Goal: Find specific page/section

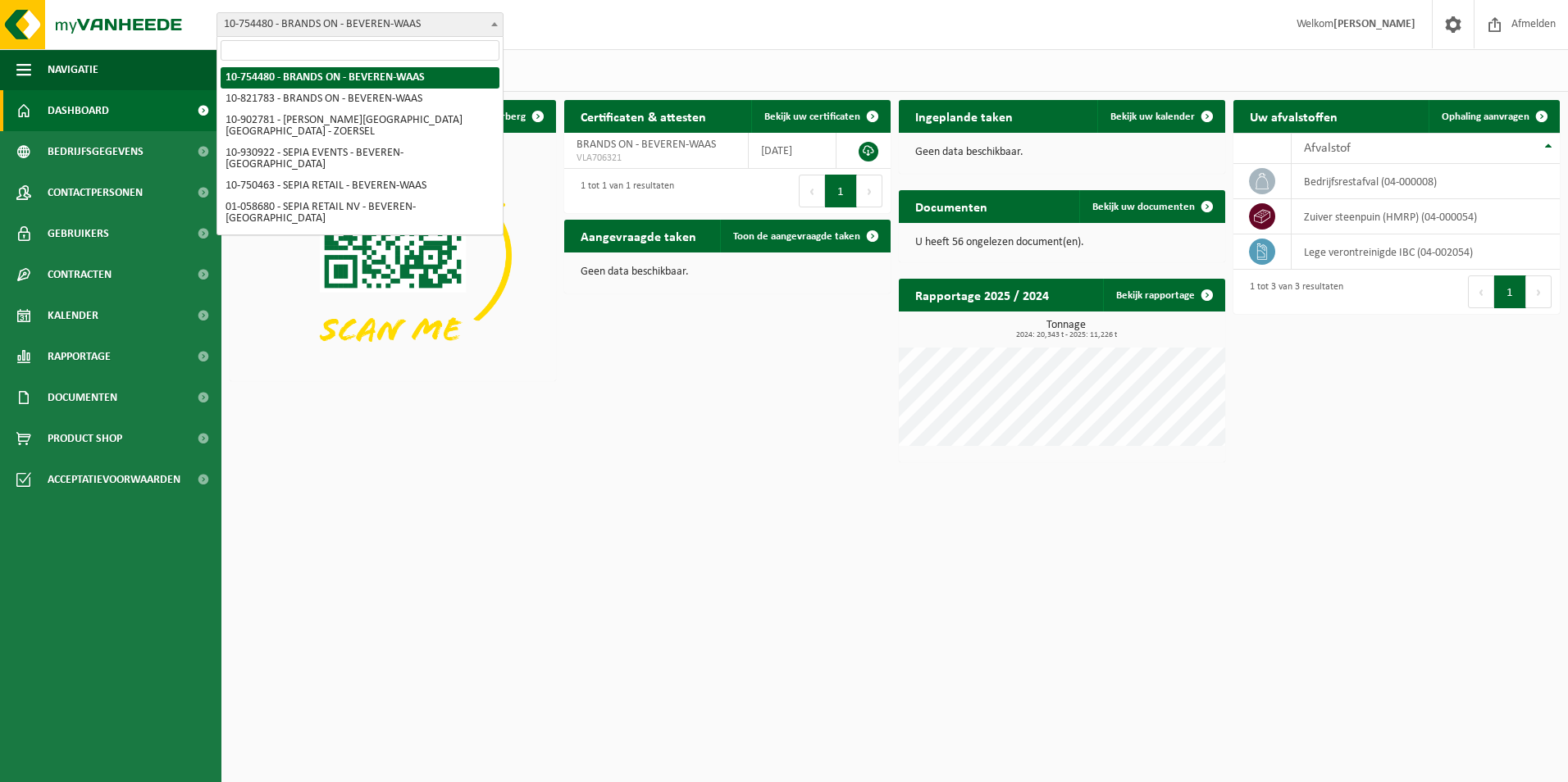
click at [278, 24] on span "10-754480 - BRANDS ON - BEVEREN-WAAS" at bounding box center [360, 25] width 286 height 23
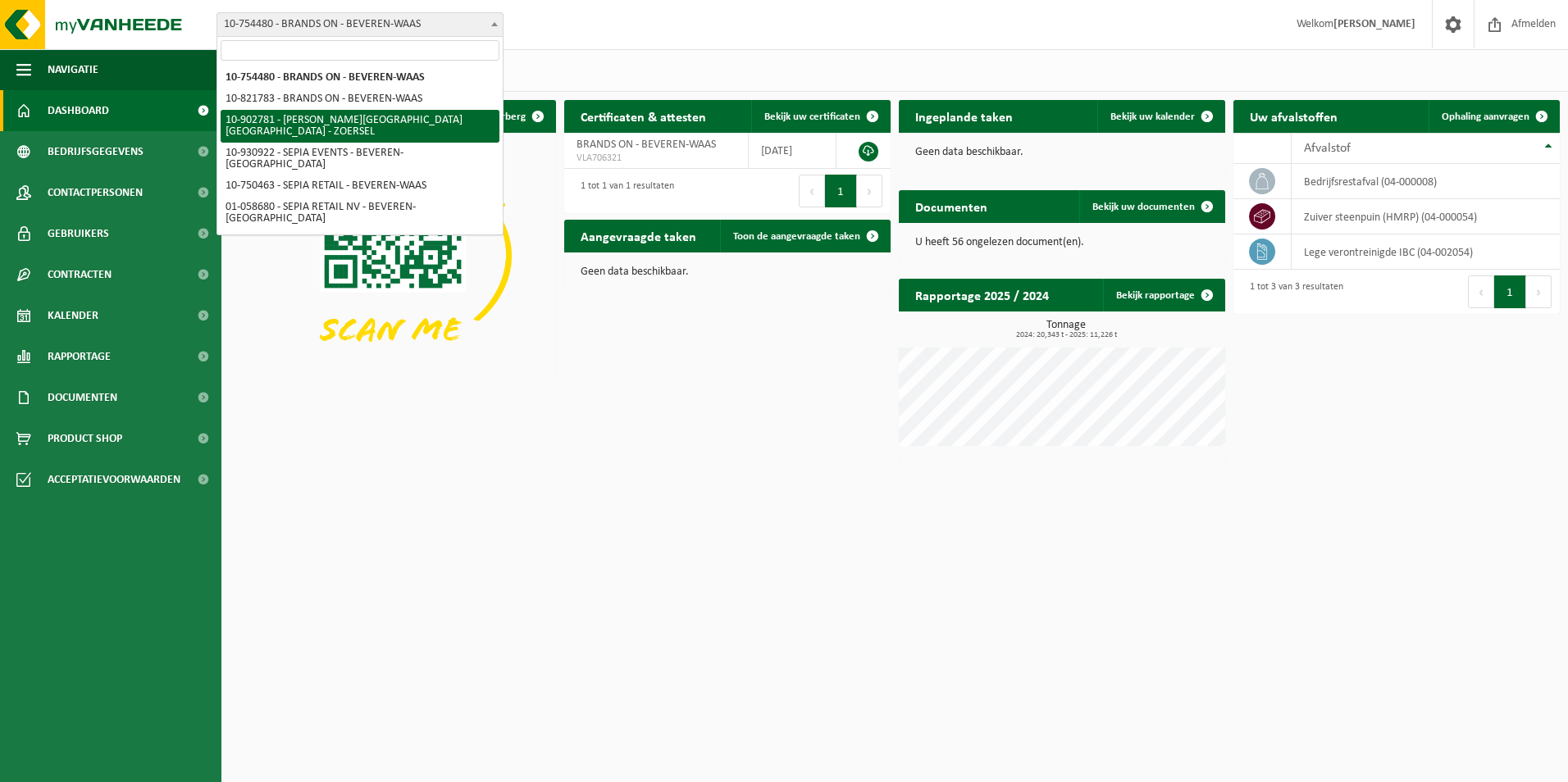
select select "120983"
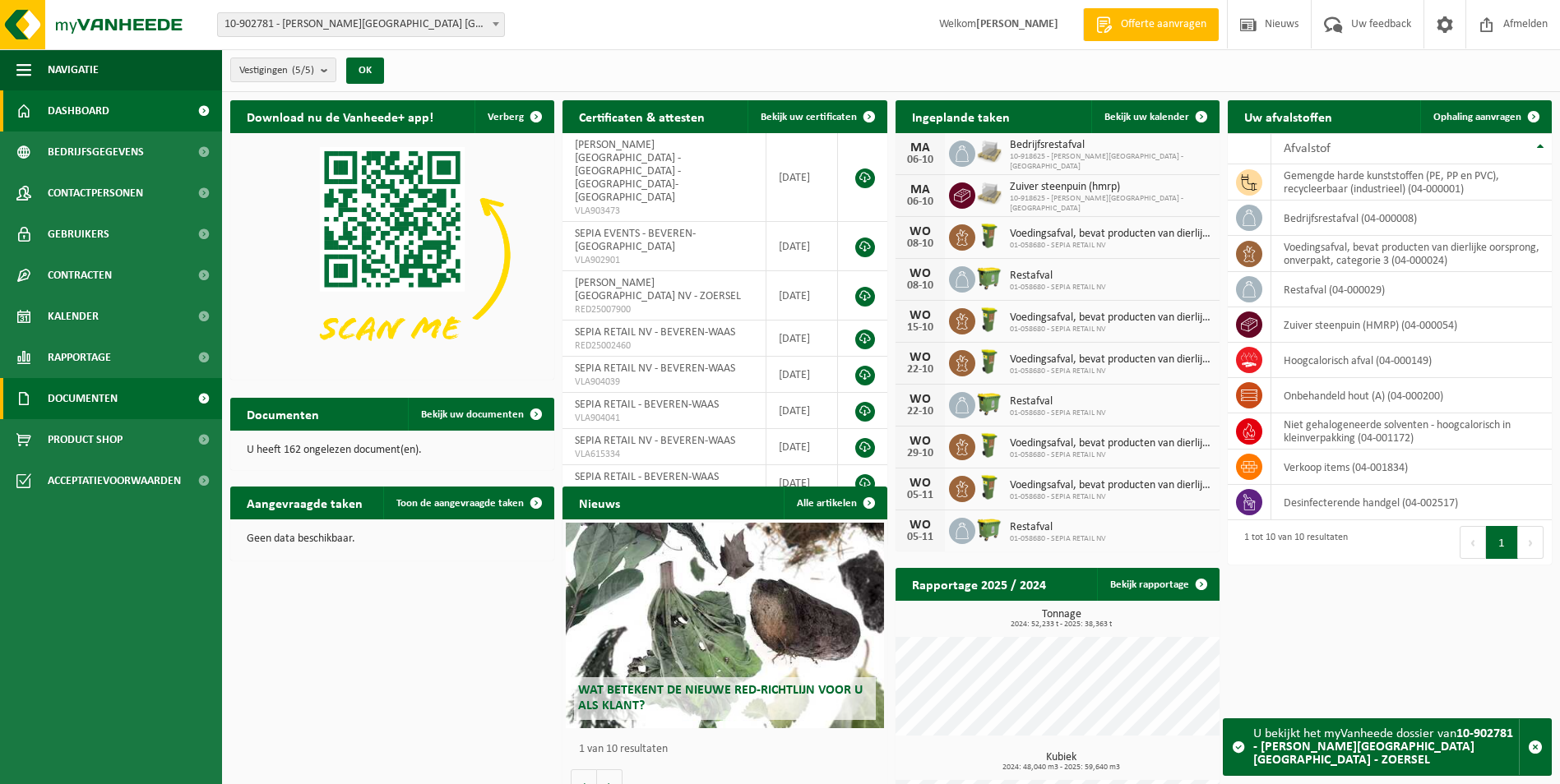
click at [105, 403] on span "Documenten" at bounding box center [82, 398] width 70 height 41
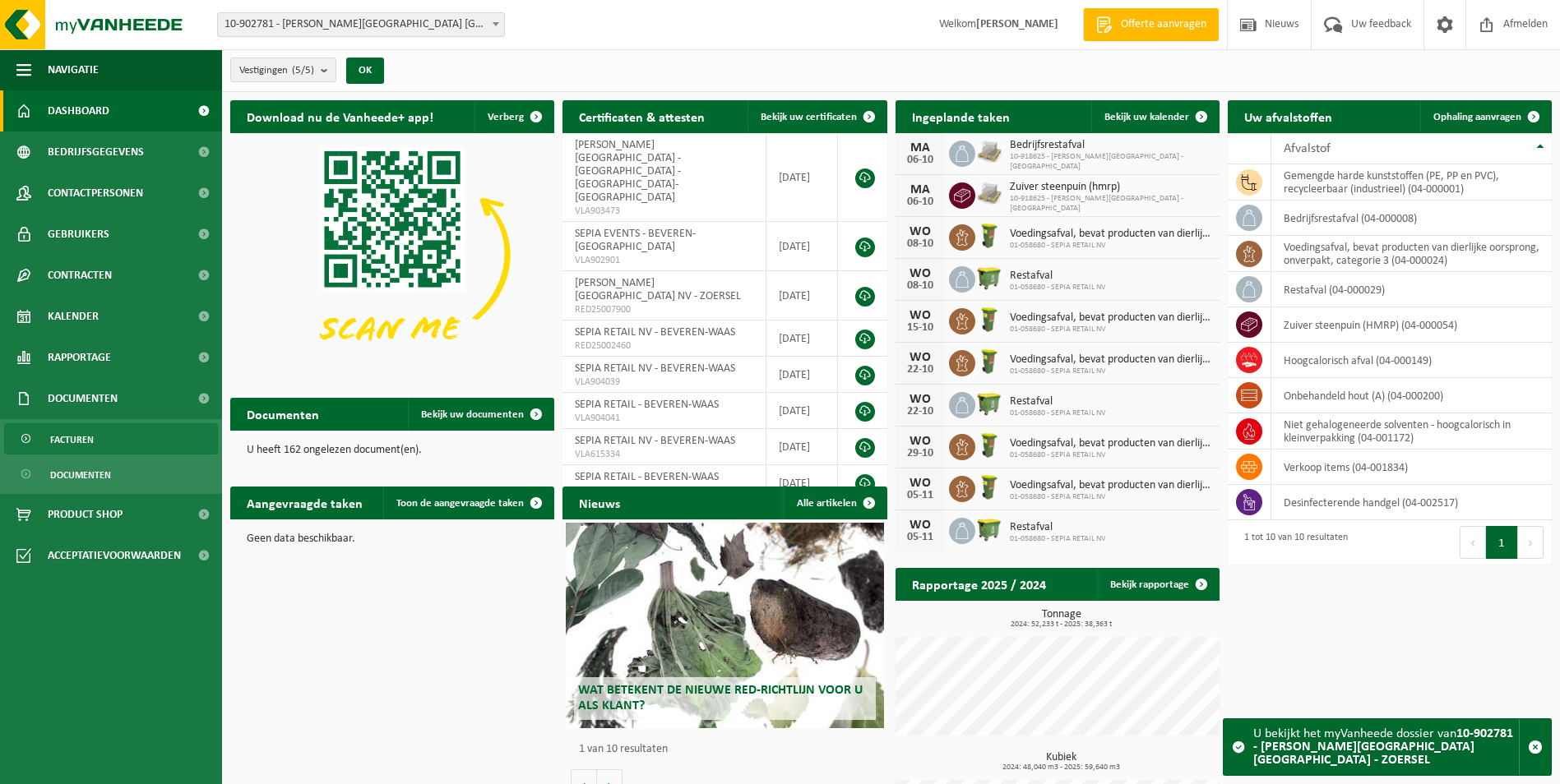
click at [99, 437] on link "Facturen" at bounding box center [111, 439] width 214 height 31
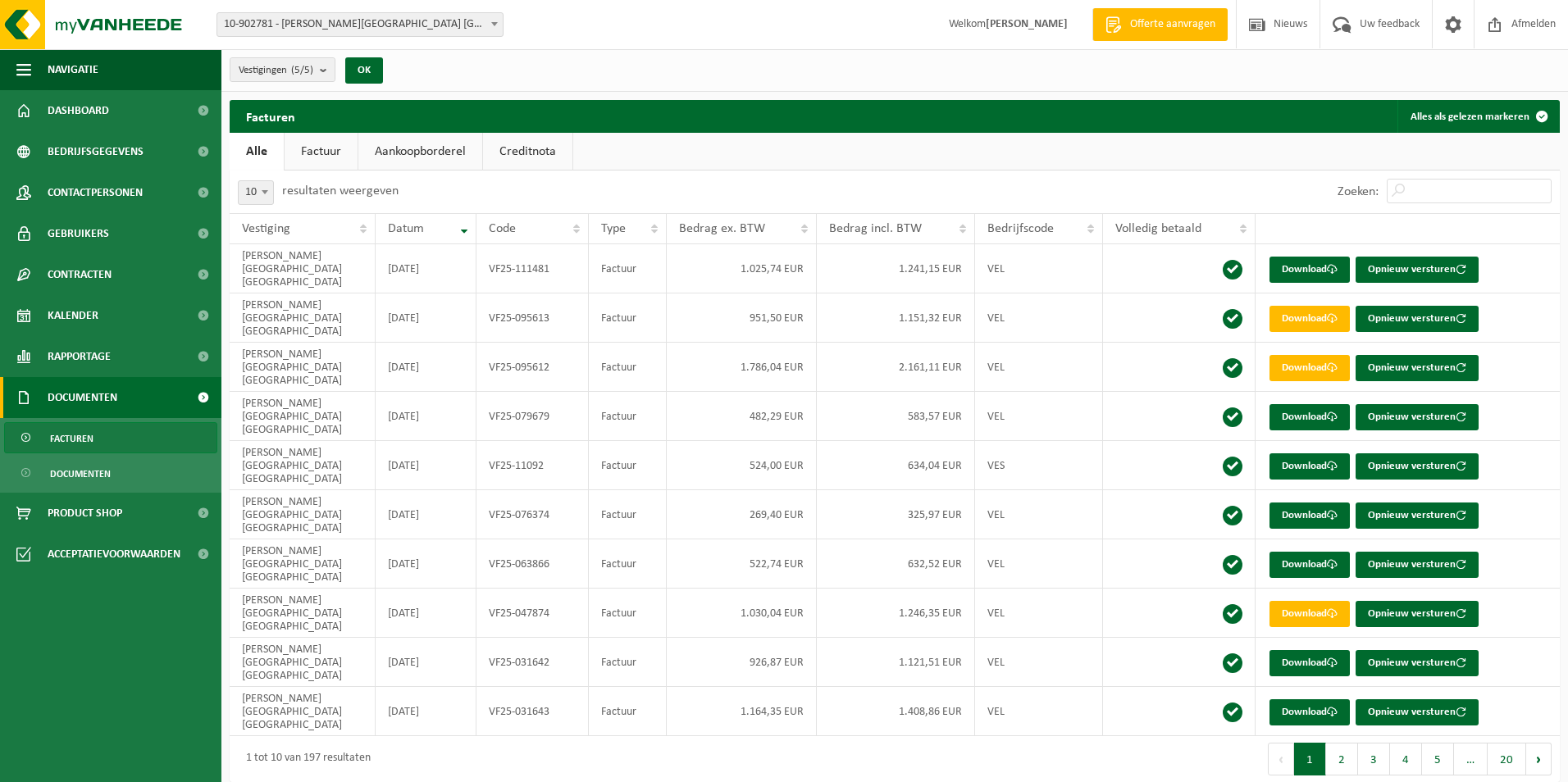
click at [596, 704] on html "Vestiging: 10-754480 - BRANDS ON - BEVEREN-WAAS 10-821783 - BRANDS ON - BEVEREN…" at bounding box center [784, 391] width 1568 height 782
